Goal: Find specific page/section: Find specific page/section

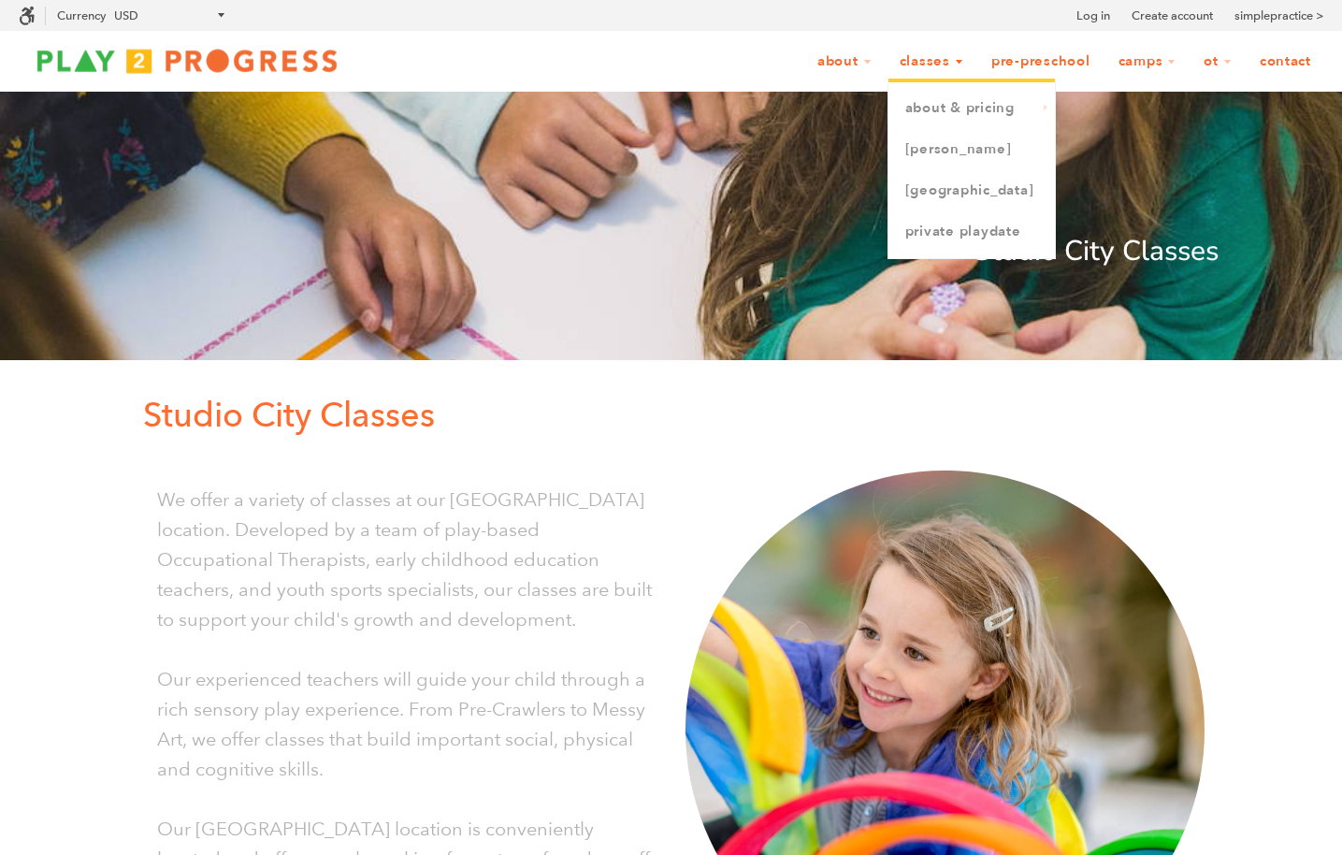
scroll to position [1, 15]
click at [952, 195] on link "[GEOGRAPHIC_DATA]" at bounding box center [971, 190] width 166 height 41
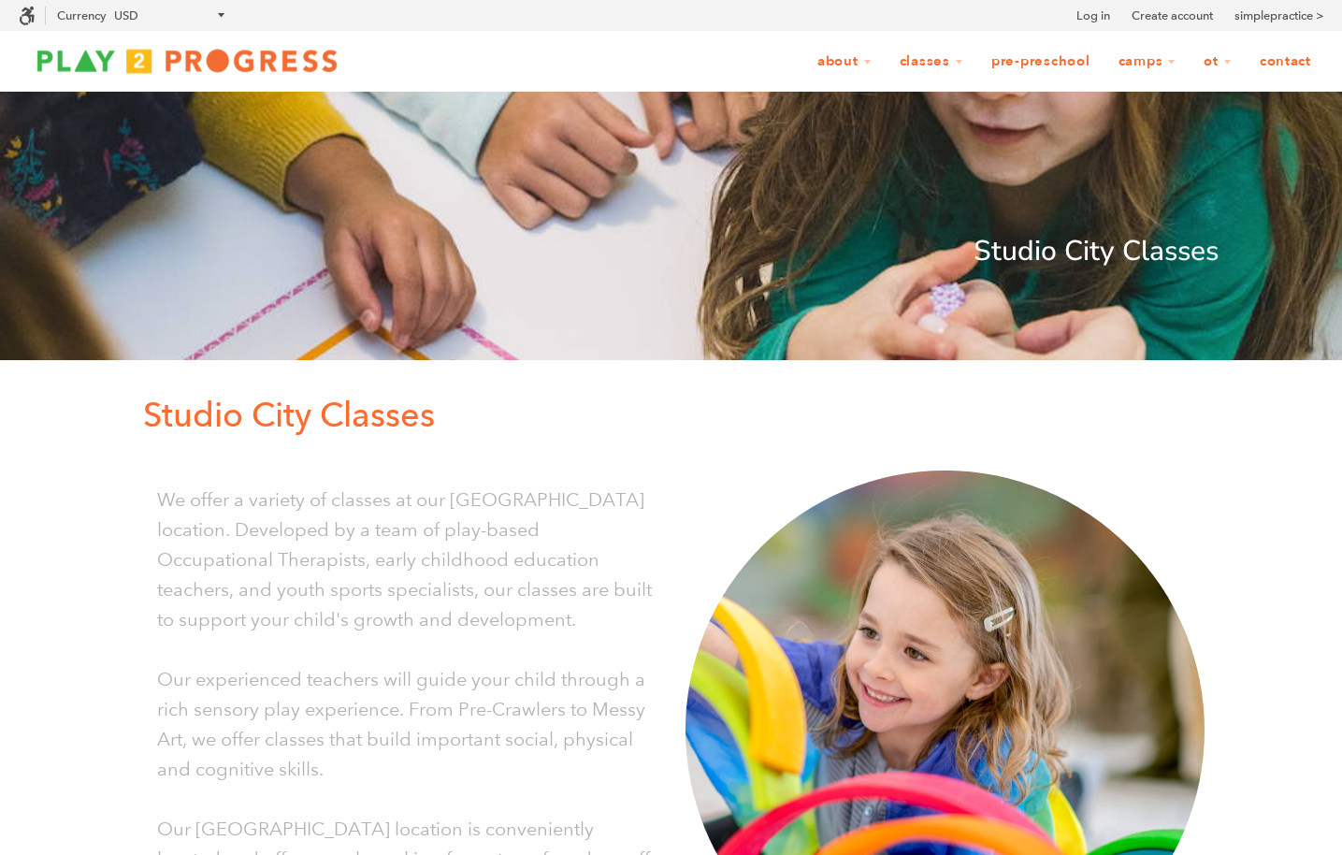
scroll to position [1, 15]
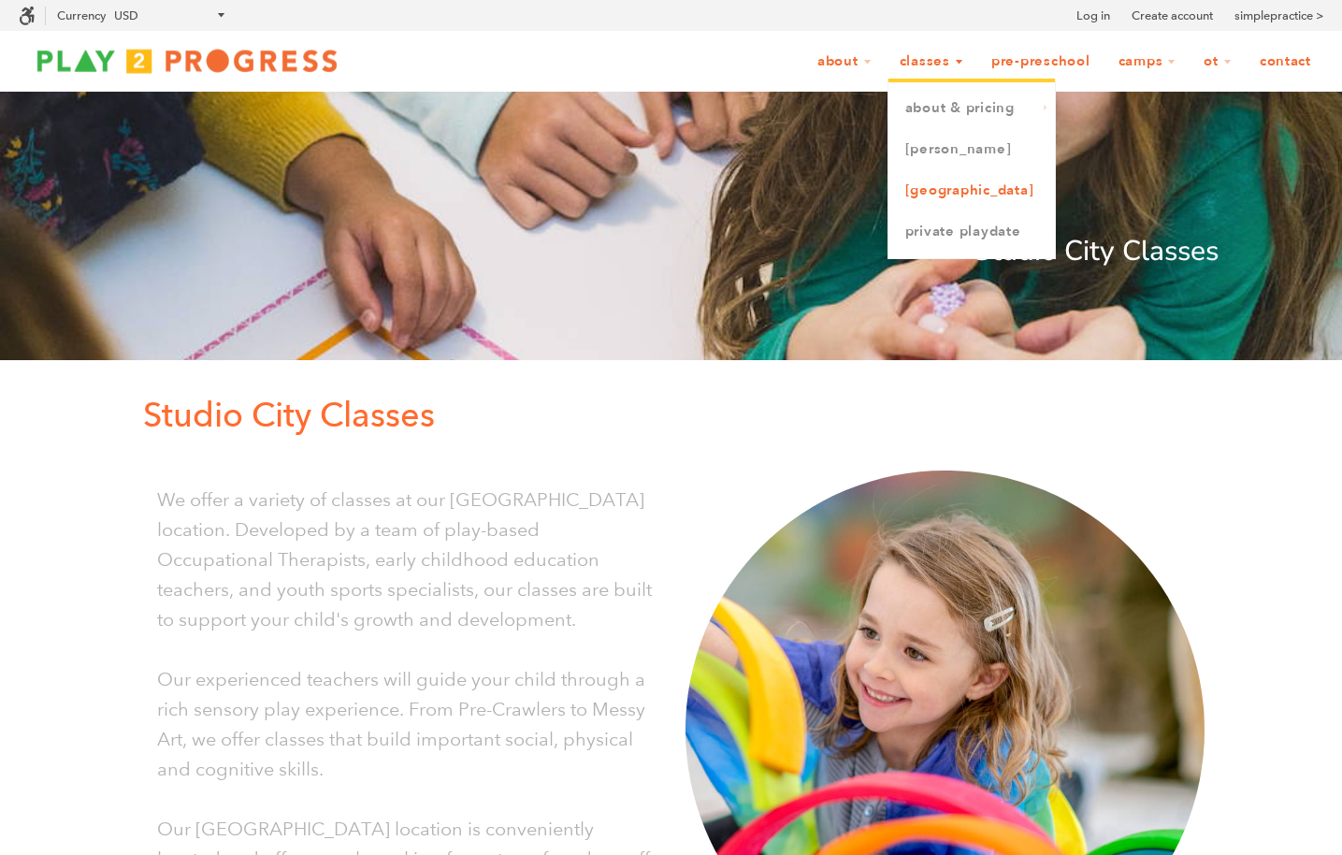
click at [940, 195] on link "[GEOGRAPHIC_DATA]" at bounding box center [971, 190] width 166 height 41
click at [966, 190] on link "[GEOGRAPHIC_DATA]" at bounding box center [971, 190] width 166 height 41
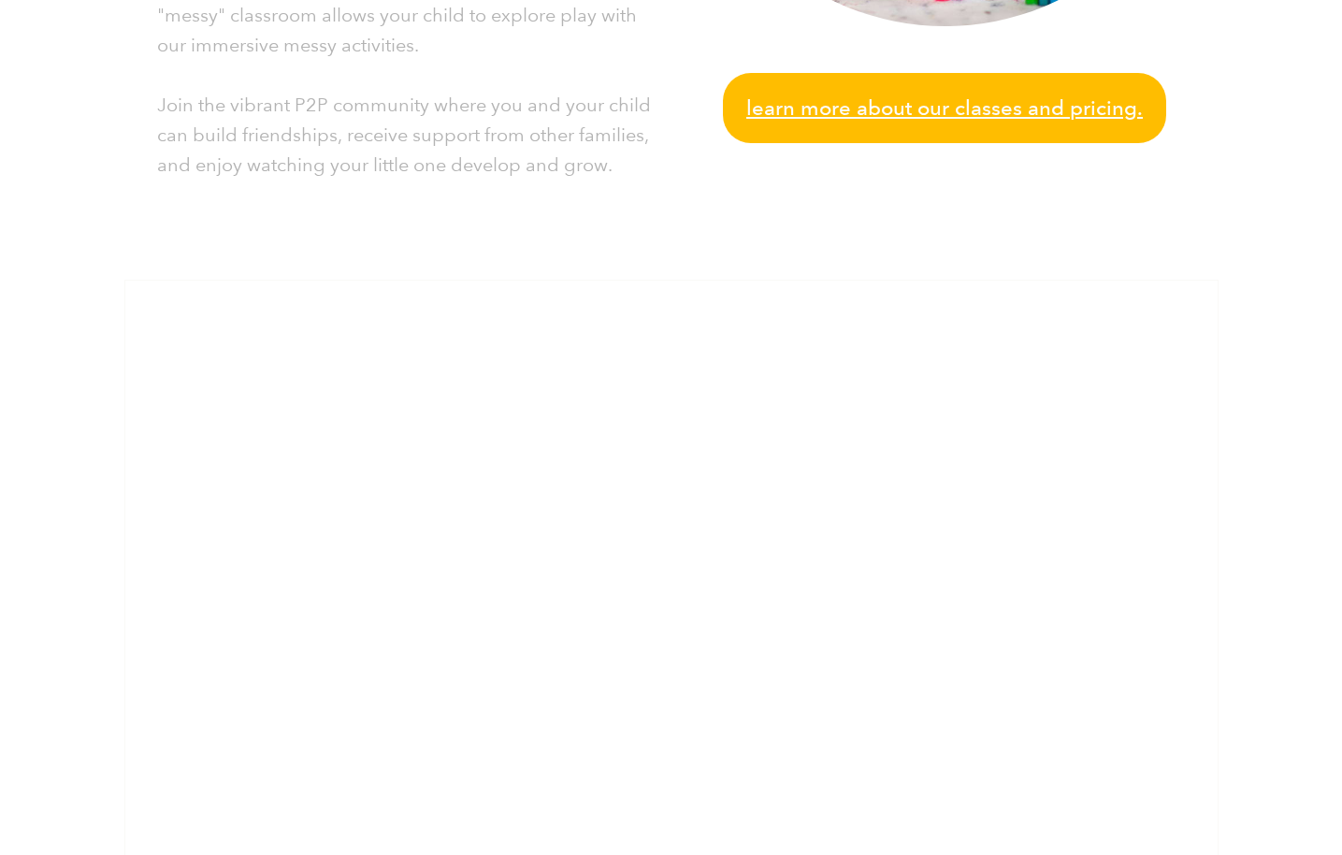
scroll to position [1619, 0]
